Goal: Task Accomplishment & Management: Use online tool/utility

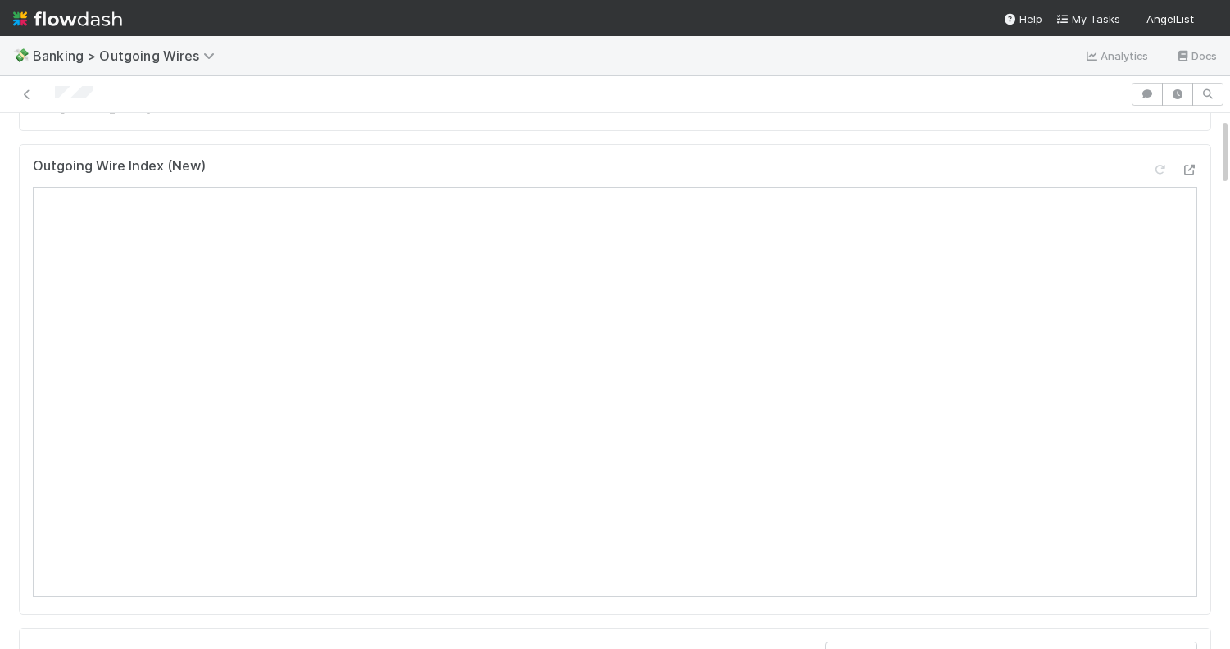
scroll to position [133, 0]
